Goal: Task Accomplishment & Management: Manage account settings

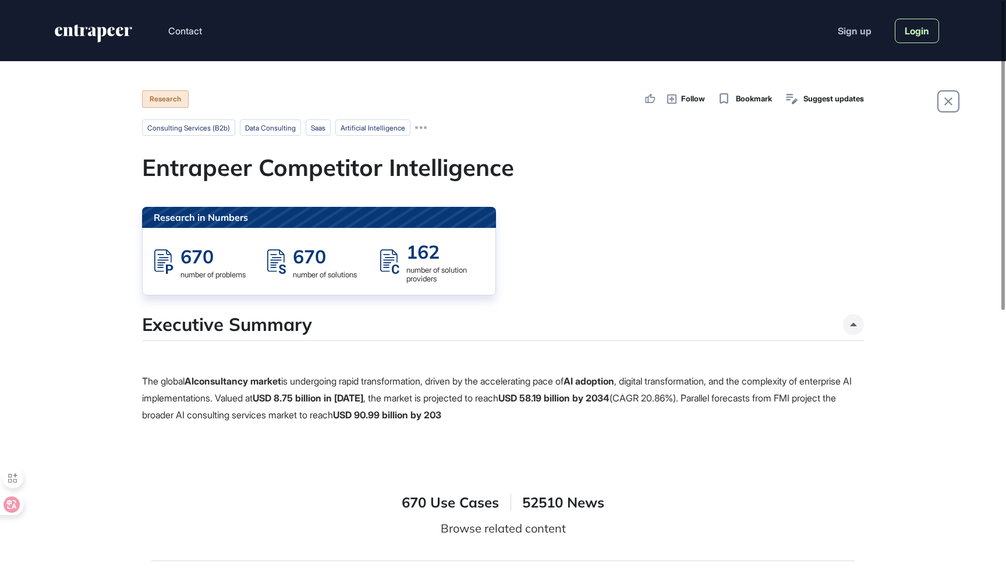
click at [928, 25] on link "Login" at bounding box center [917, 31] width 44 height 24
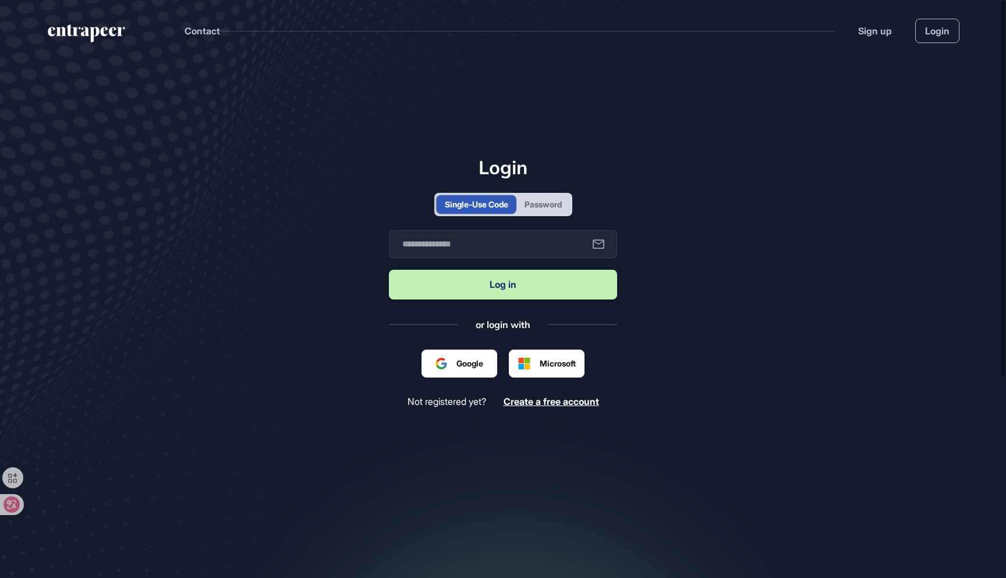
scroll to position [1, 1]
click at [547, 203] on div "Password" at bounding box center [543, 204] width 37 height 12
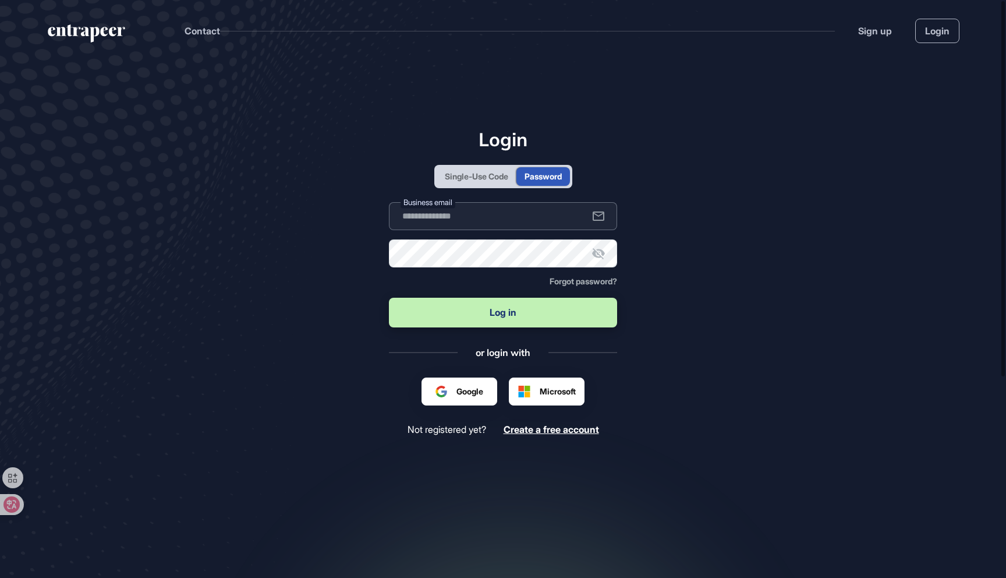
click at [489, 218] on input "text" at bounding box center [503, 216] width 228 height 28
click at [540, 320] on button "Log in" at bounding box center [503, 313] width 228 height 30
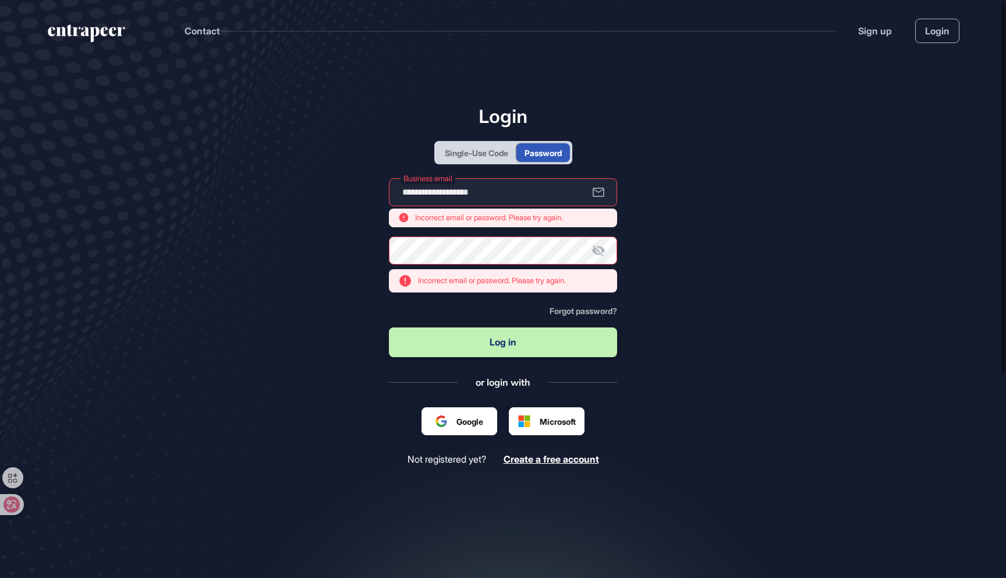
click at [600, 256] on icon at bounding box center [599, 250] width 14 height 14
click at [566, 198] on input "**********" at bounding box center [503, 192] width 228 height 28
type input "**********"
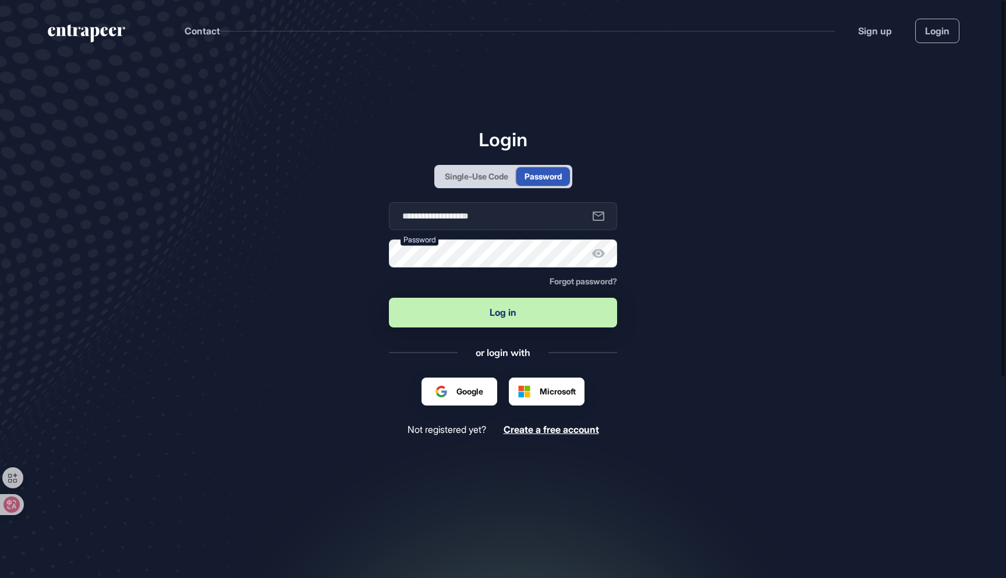
click at [559, 319] on button "Log in" at bounding box center [503, 313] width 228 height 30
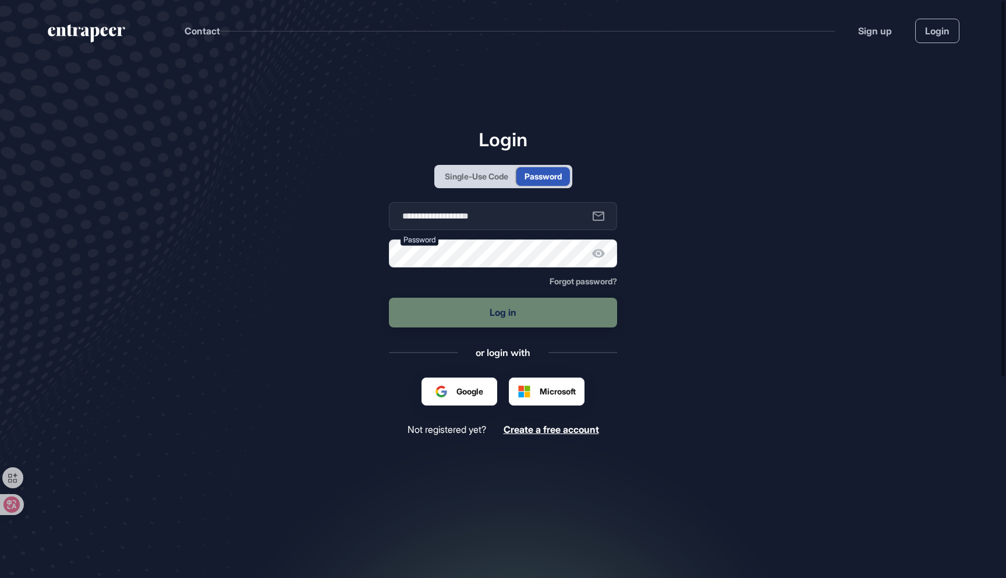
click at [599, 257] on icon at bounding box center [598, 253] width 13 height 9
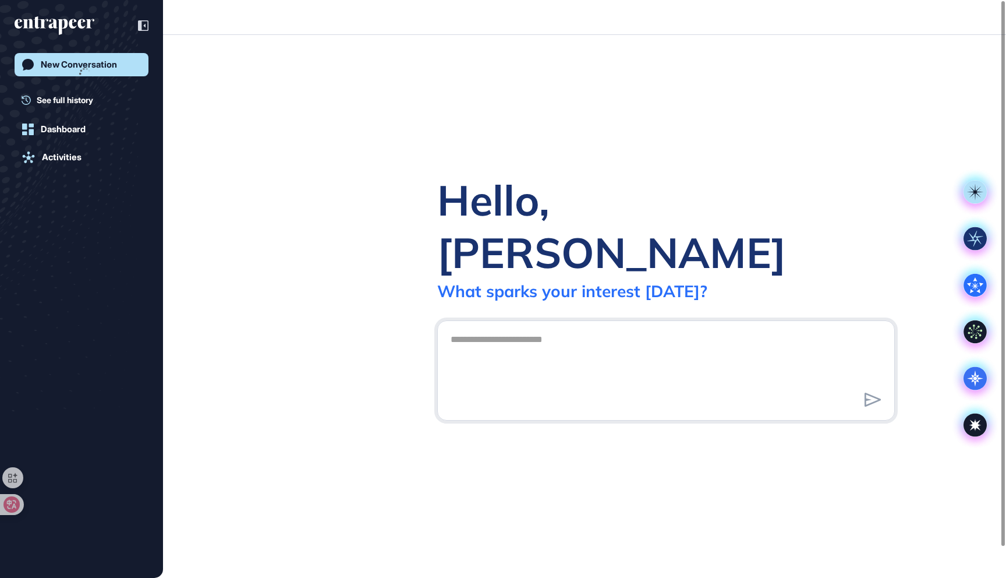
scroll to position [1, 1]
click at [601, 250] on div "Hello, Nacie" at bounding box center [666, 226] width 458 height 105
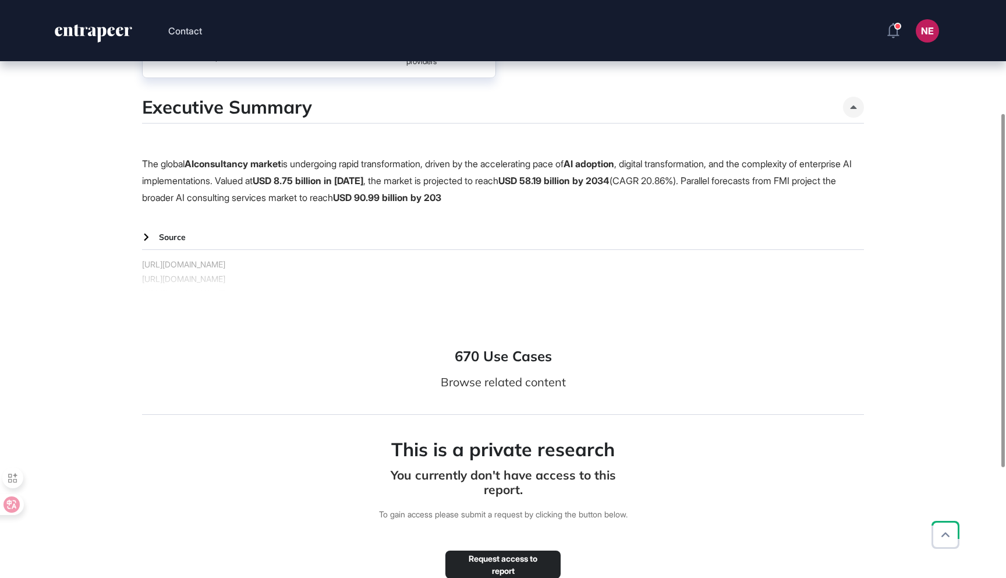
scroll to position [174, 0]
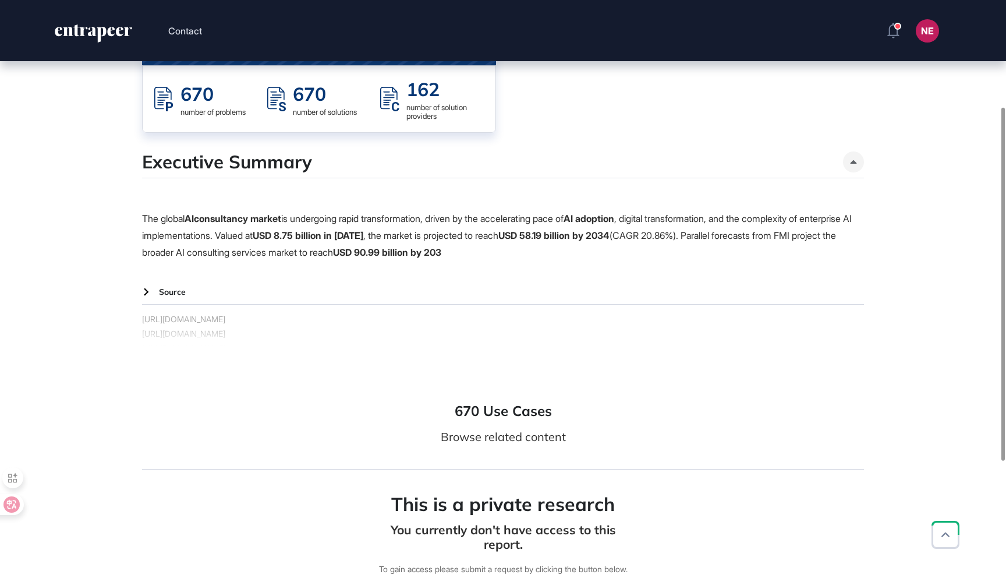
click at [511, 395] on div "670 Use Cases Browse related content This is a private research You currently d…" at bounding box center [503, 552] width 722 height 394
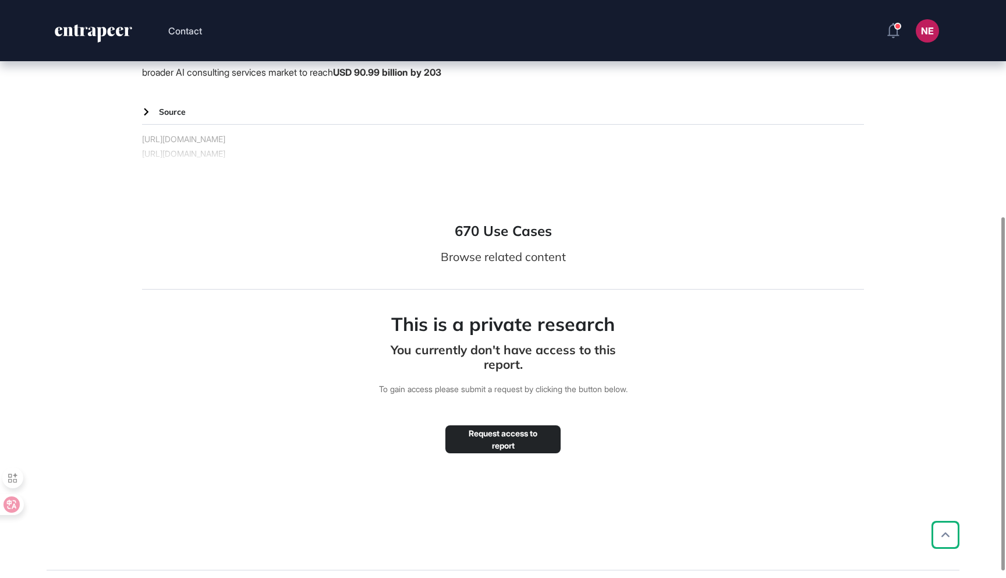
scroll to position [354, 0]
click at [526, 426] on button "Request access to report" at bounding box center [503, 440] width 115 height 28
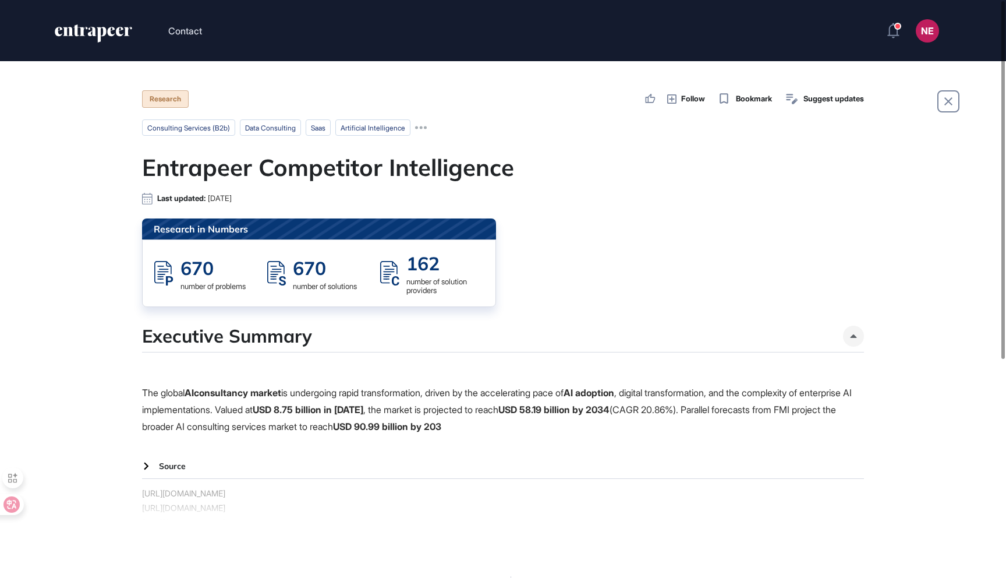
scroll to position [153, 0]
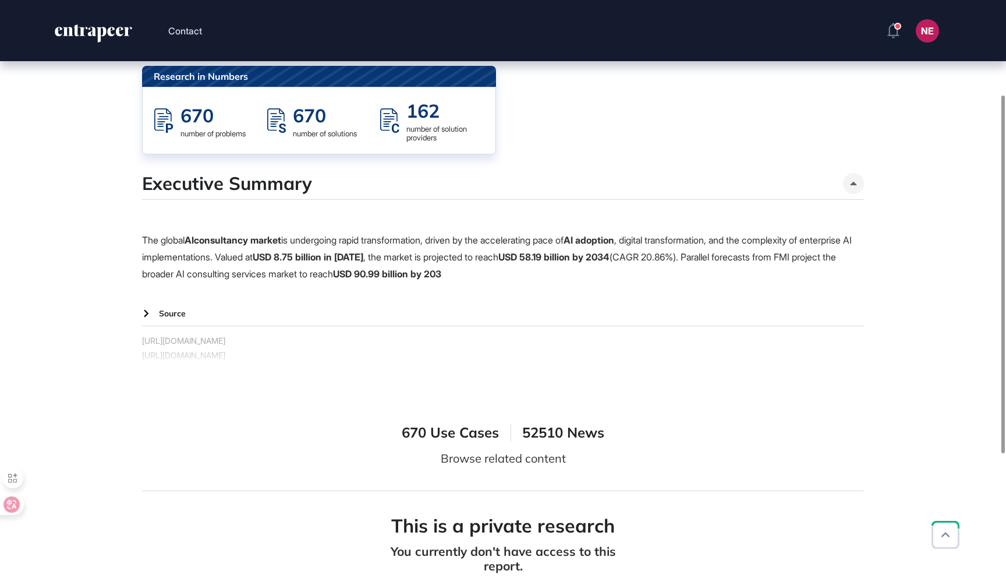
click at [143, 313] on icon at bounding box center [146, 313] width 15 height 15
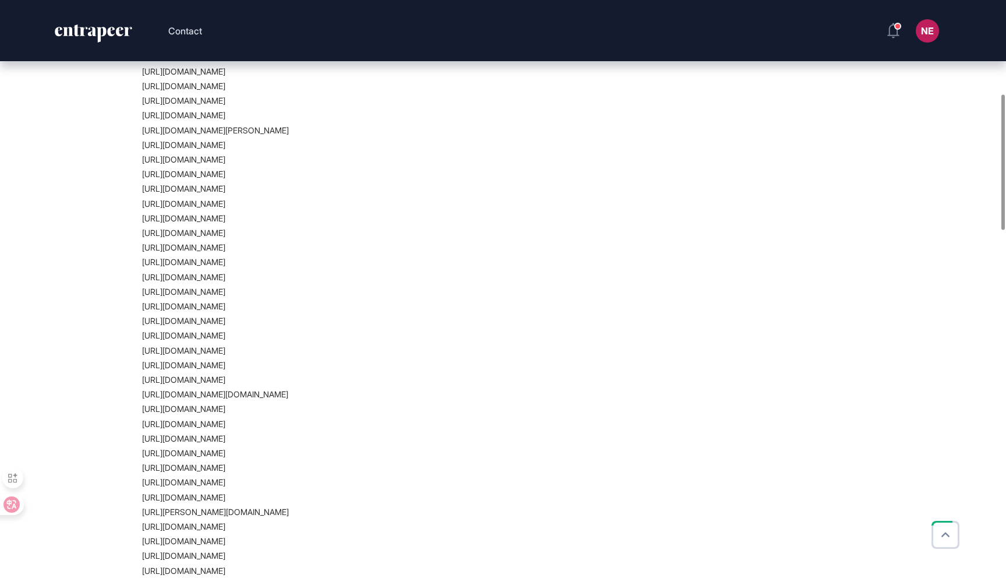
scroll to position [0, 0]
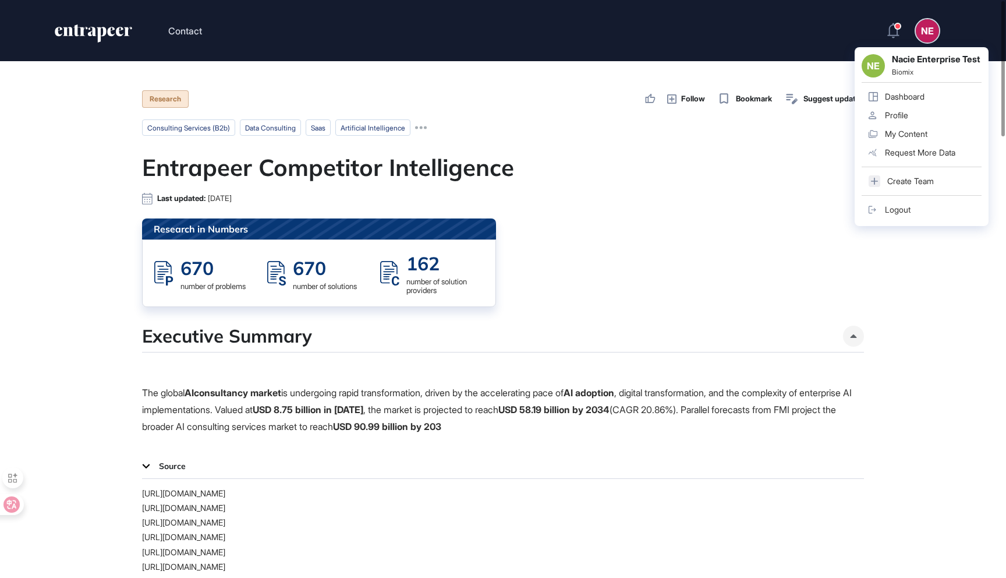
click at [930, 38] on div "NE" at bounding box center [927, 30] width 23 height 23
click at [897, 214] on div "Logout" at bounding box center [898, 209] width 26 height 9
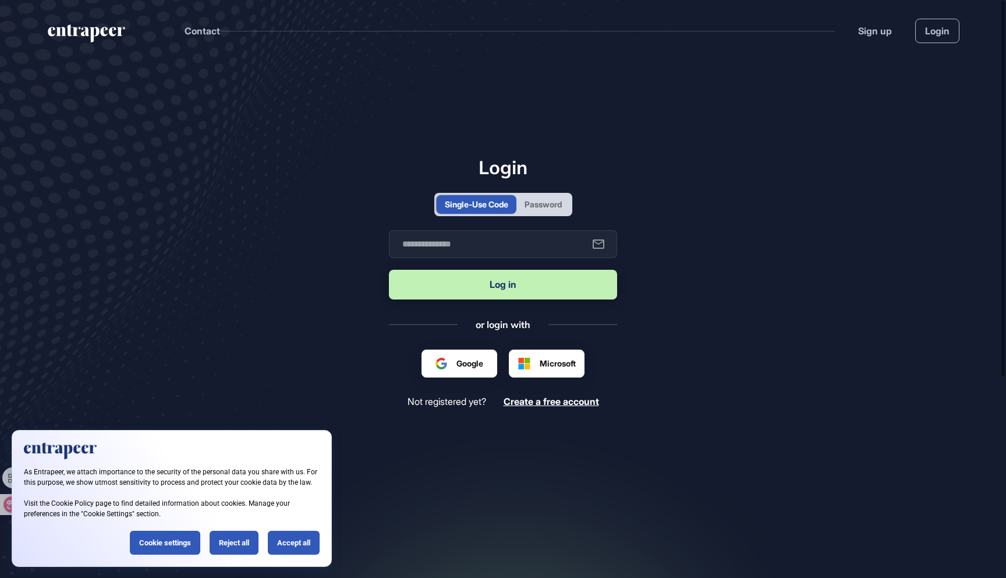
click at [564, 207] on div "Password" at bounding box center [544, 204] width 54 height 19
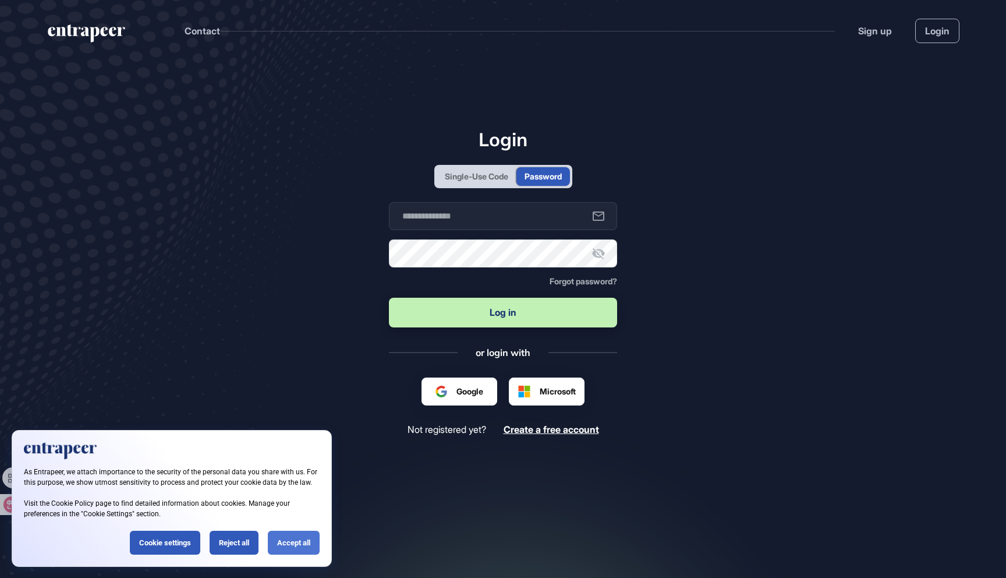
click at [286, 545] on div "Accept all" at bounding box center [294, 543] width 52 height 24
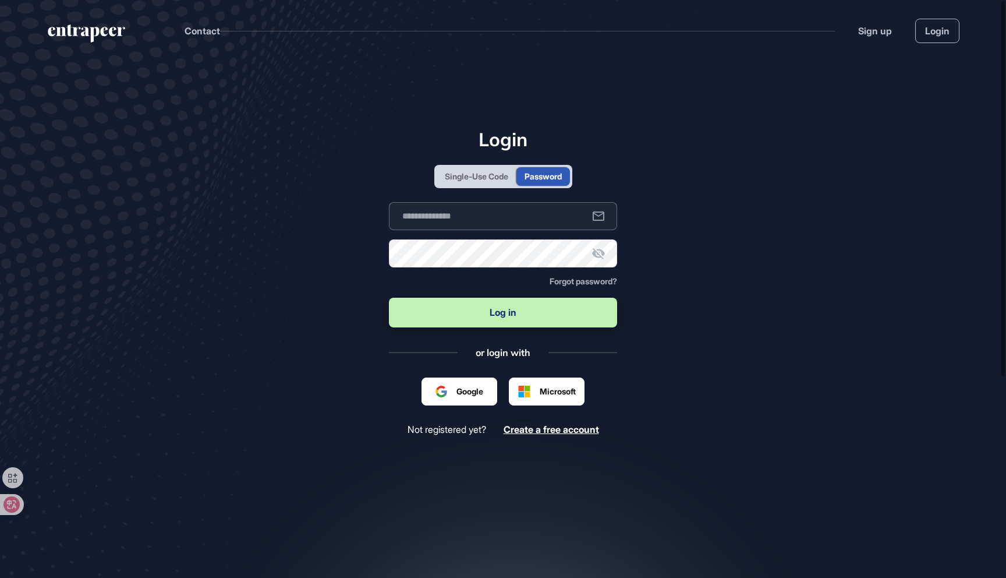
click at [518, 208] on input "text" at bounding box center [503, 216] width 228 height 28
click at [520, 308] on button "Log in" at bounding box center [503, 313] width 228 height 30
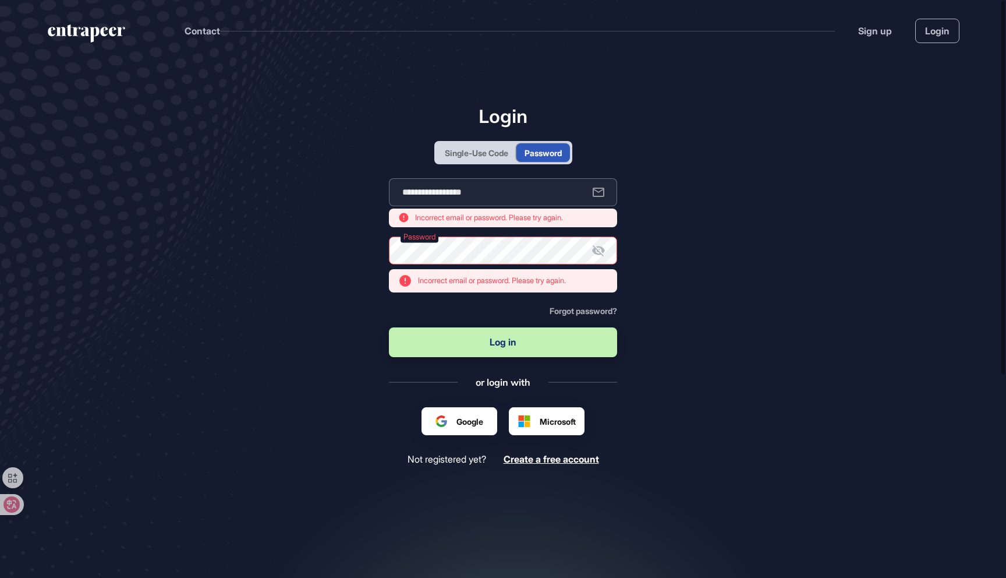
click at [568, 188] on input "**********" at bounding box center [503, 192] width 228 height 28
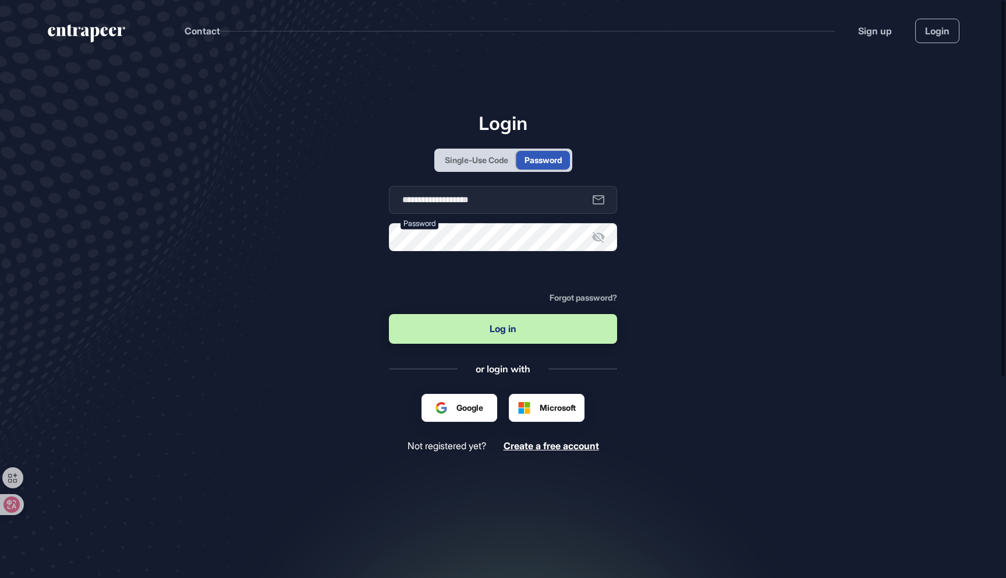
click at [538, 203] on input "**********" at bounding box center [503, 200] width 228 height 28
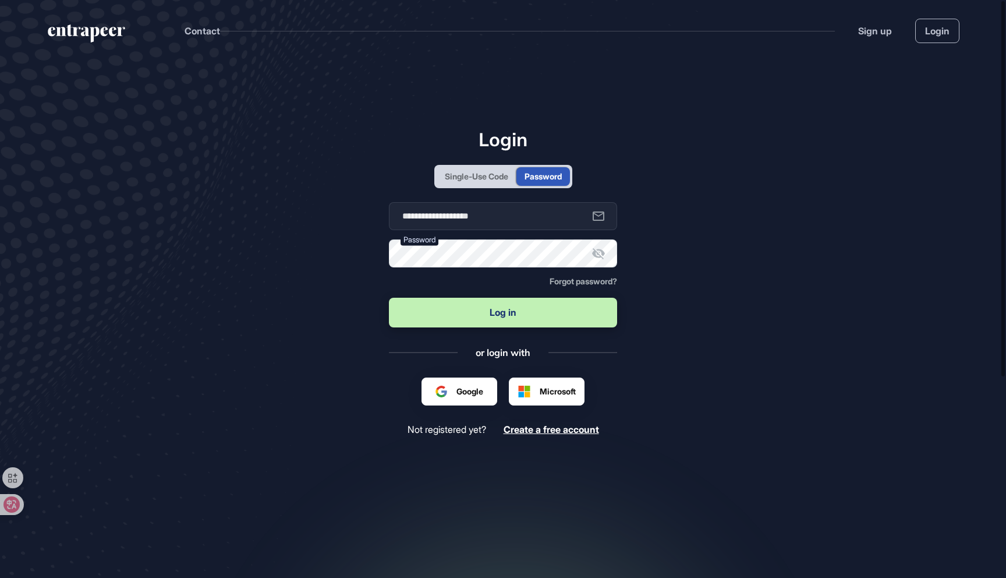
type input "**********"
click at [593, 253] on icon at bounding box center [598, 253] width 13 height 11
click at [389, 298] on button "Log in" at bounding box center [503, 313] width 228 height 30
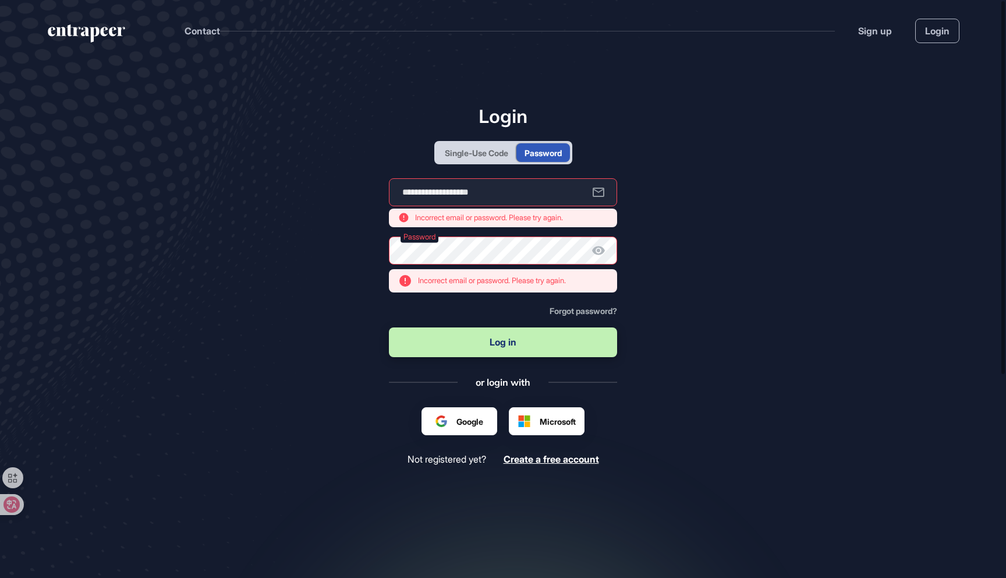
click at [682, 235] on main "**********" at bounding box center [503, 335] width 1006 height 549
click at [424, 356] on button "Log in" at bounding box center [503, 342] width 228 height 30
click at [589, 311] on span "Forgot password?" at bounding box center [584, 311] width 68 height 10
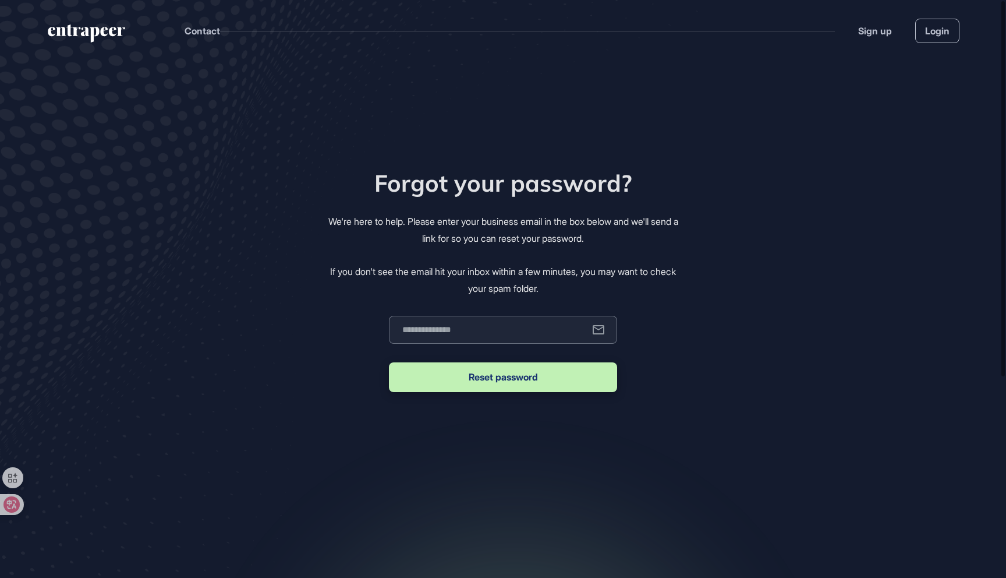
click at [546, 327] on input "email" at bounding box center [503, 330] width 228 height 28
type input "**********"
click at [389, 362] on button "Reset password" at bounding box center [503, 377] width 228 height 30
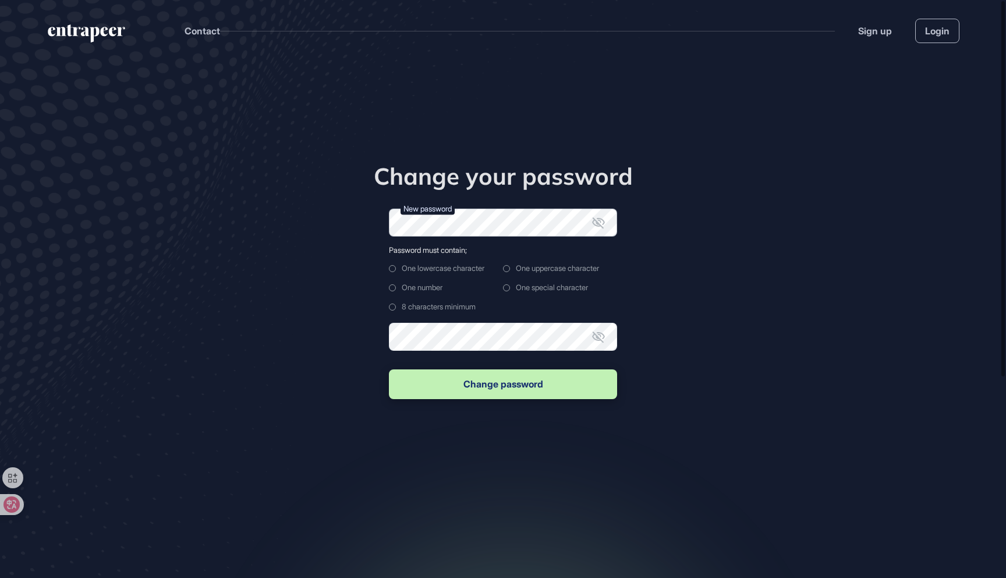
click at [508, 252] on form "New password Password must contain; One lowercase character One uppercase chara…" at bounding box center [503, 304] width 228 height 193
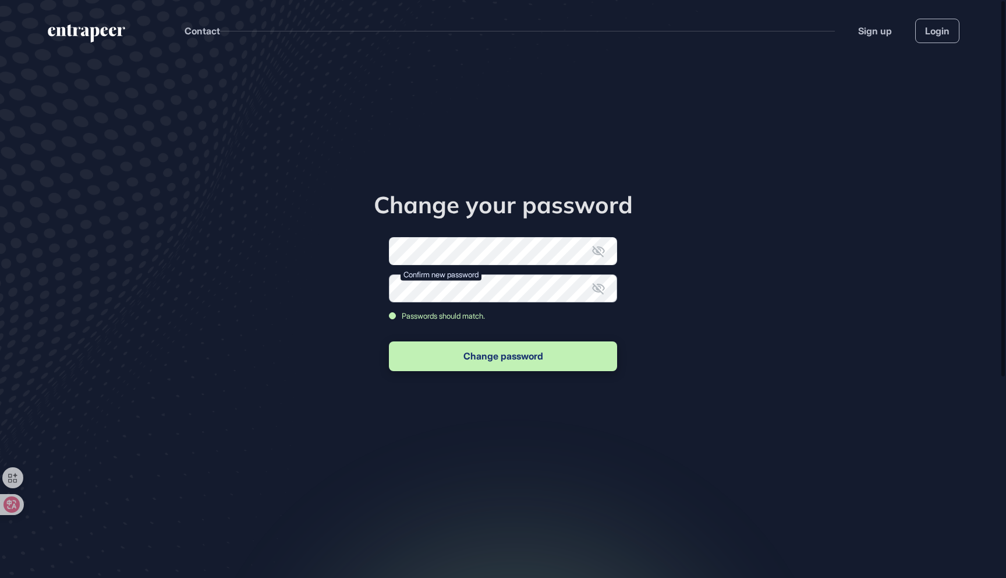
click at [389, 341] on button "Change password" at bounding box center [503, 356] width 228 height 30
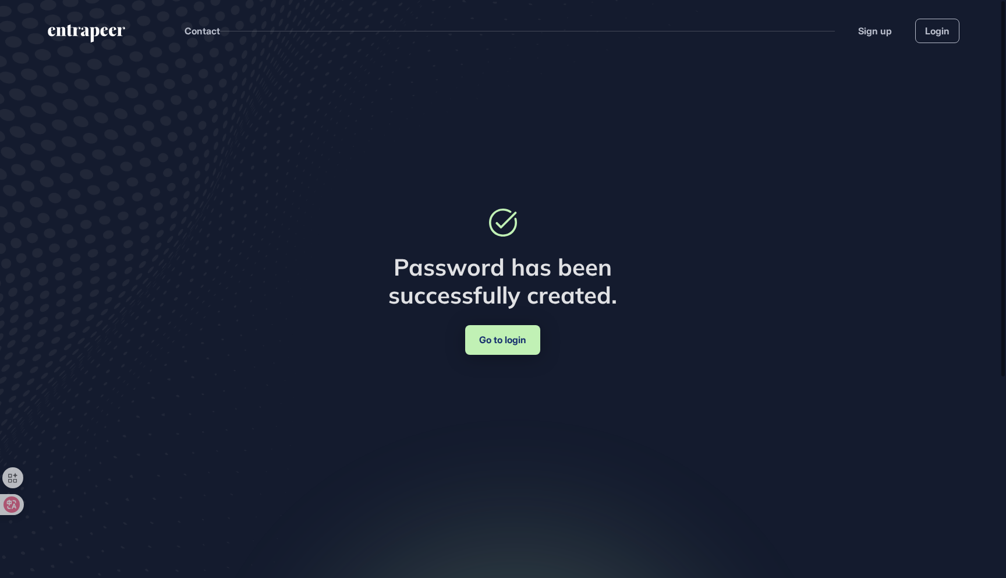
click at [493, 341] on link "Go to login" at bounding box center [502, 340] width 75 height 30
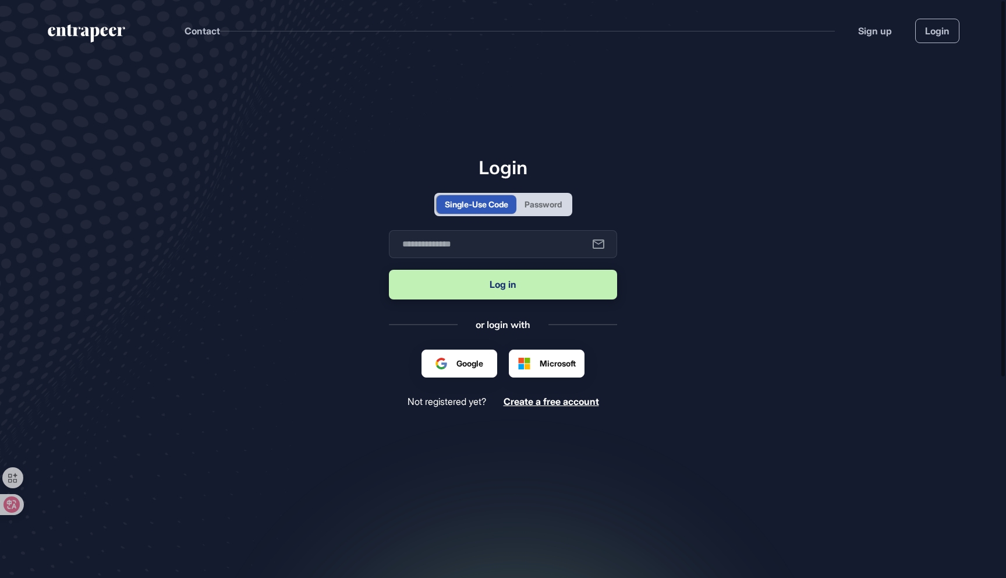
click at [540, 210] on div "Password" at bounding box center [544, 204] width 54 height 19
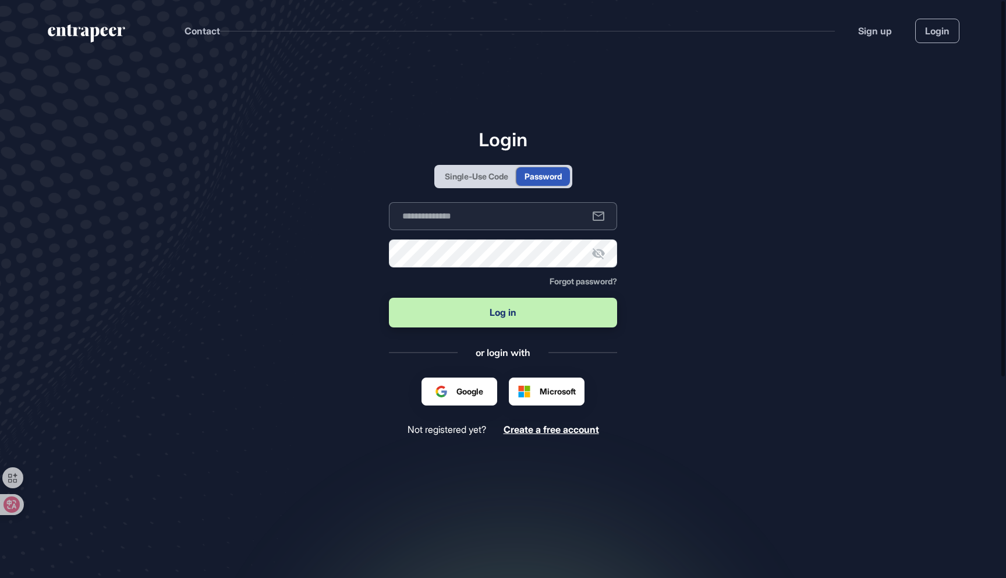
click at [522, 218] on input "text" at bounding box center [503, 216] width 228 height 28
click at [478, 221] on input "text" at bounding box center [503, 216] width 228 height 28
type input "**********"
click at [389, 298] on button "Log in" at bounding box center [503, 313] width 228 height 30
